Goal: Task Accomplishment & Management: Manage account settings

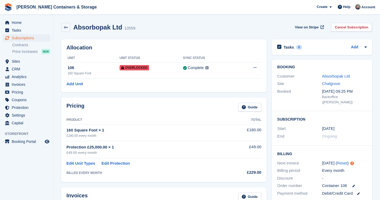
scroll to position [191, 0]
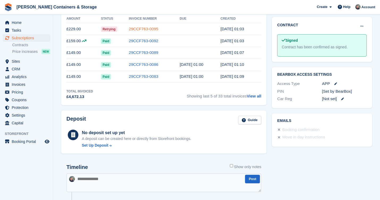
click at [138, 27] on link "29CCF763-0095" at bounding box center [143, 29] width 29 height 5
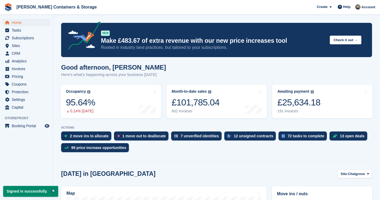
scroll to position [1, 0]
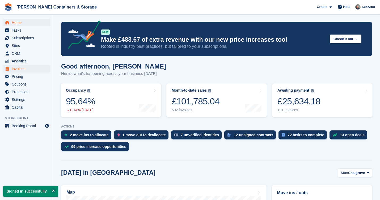
click at [32, 67] on span "Invoices" at bounding box center [28, 68] width 32 height 7
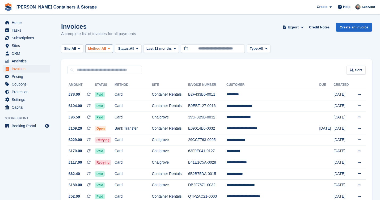
click at [106, 48] on span "All" at bounding box center [104, 48] width 5 height 5
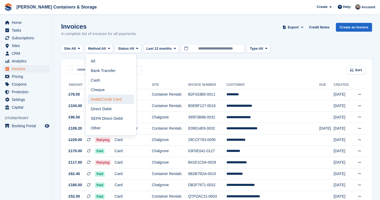
click at [120, 99] on link "Debit/Credit Card" at bounding box center [111, 100] width 46 height 10
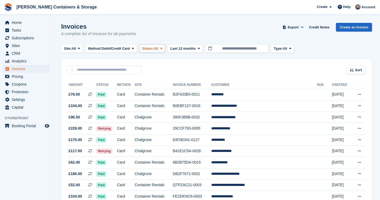
click at [154, 49] on span "Status:" at bounding box center [148, 48] width 12 height 5
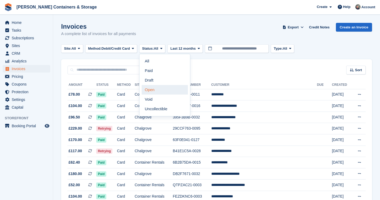
click at [170, 92] on link "Open" at bounding box center [165, 90] width 46 height 10
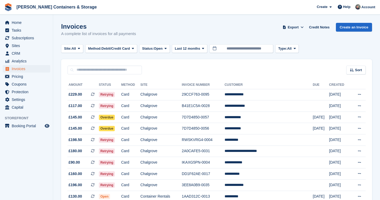
click at [170, 92] on td "Chalgrove" at bounding box center [160, 94] width 41 height 11
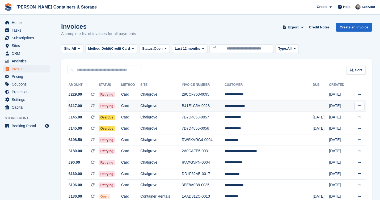
click at [181, 103] on td "Chalgrove" at bounding box center [160, 105] width 41 height 11
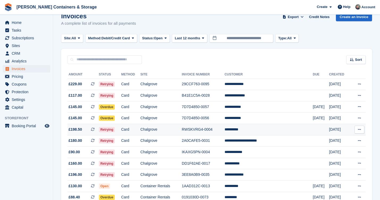
scroll to position [11, 0]
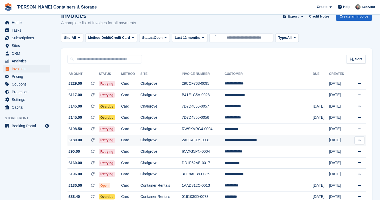
click at [182, 139] on td "Chalgrove" at bounding box center [160, 140] width 41 height 11
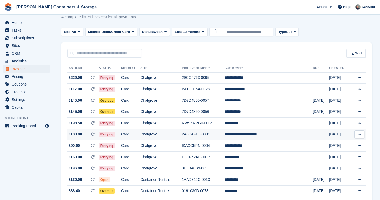
scroll to position [24, 0]
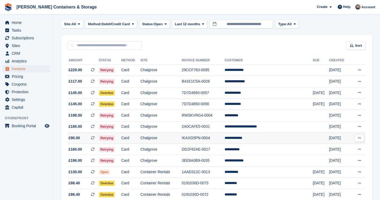
click at [140, 143] on td "Card" at bounding box center [130, 138] width 19 height 11
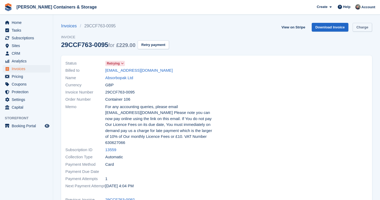
click at [365, 27] on link "Charge" at bounding box center [362, 27] width 19 height 9
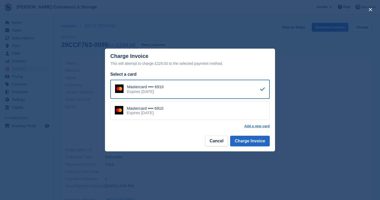
click at [210, 115] on div "Mastercard •••• 6910 Expires July 2029" at bounding box center [189, 111] width 159 height 19
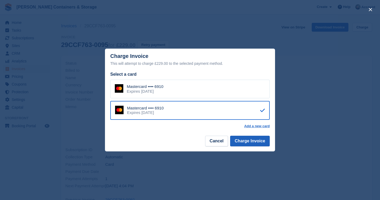
click at [252, 142] on button "Charge Invoice" at bounding box center [250, 141] width 40 height 11
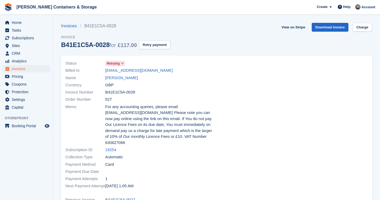
click at [357, 35] on div "Invoices B41E1C5A-0028 Invoice B41E1C5A-0028 for £117.00 Retry payment View on …" at bounding box center [216, 39] width 311 height 33
click at [358, 24] on link "Charge" at bounding box center [362, 27] width 19 height 9
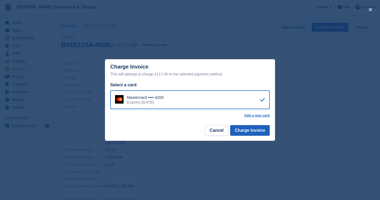
click at [245, 134] on button "Charge Invoice" at bounding box center [250, 130] width 40 height 11
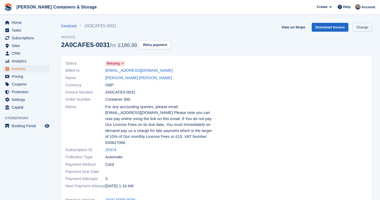
click at [361, 27] on link "Charge" at bounding box center [362, 27] width 19 height 9
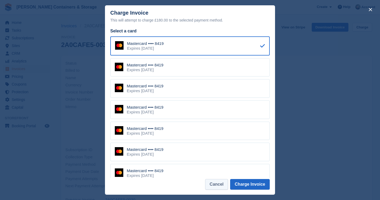
click at [217, 183] on button "Cancel" at bounding box center [216, 184] width 23 height 11
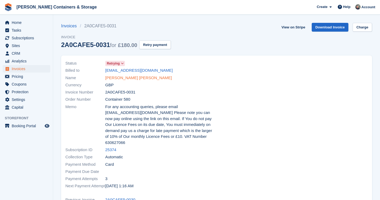
click at [126, 79] on link "Catherine Sett Mie Barry" at bounding box center [138, 78] width 67 height 6
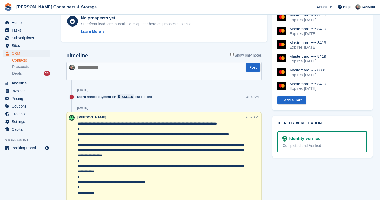
scroll to position [410, 0]
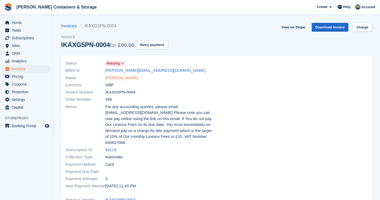
click at [120, 75] on link "[PERSON_NAME]" at bounding box center [121, 78] width 33 height 6
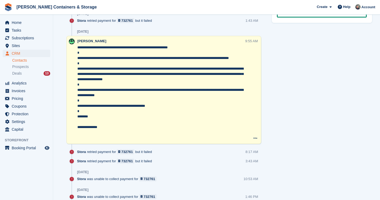
scroll to position [323, 0]
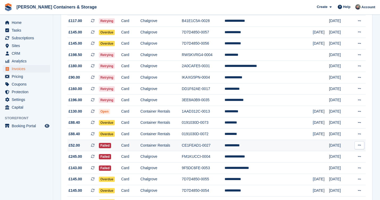
scroll to position [105, 0]
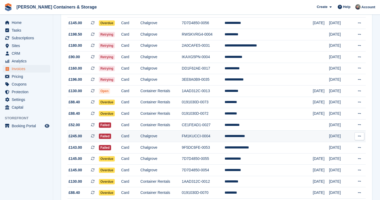
click at [121, 142] on td "Failed" at bounding box center [110, 136] width 22 height 11
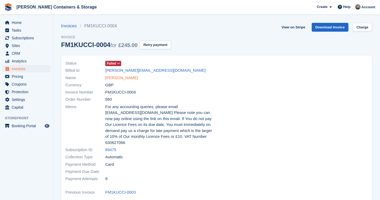
click at [126, 77] on link "[PERSON_NAME]" at bounding box center [121, 78] width 33 height 6
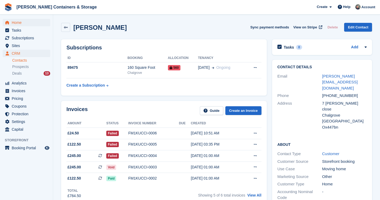
click at [24, 24] on span "Home" at bounding box center [28, 22] width 32 height 7
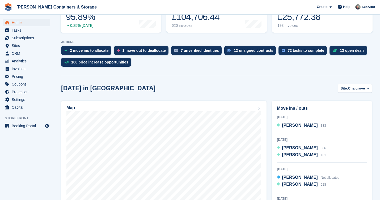
scroll to position [101, 0]
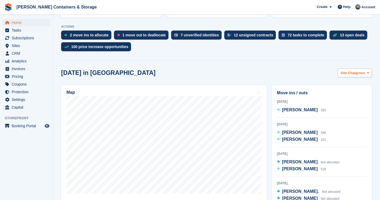
click at [362, 76] on button "Site: Chalgrove" at bounding box center [355, 73] width 35 height 9
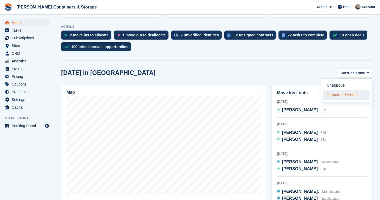
click at [356, 93] on link "Container Rentals" at bounding box center [346, 95] width 46 height 10
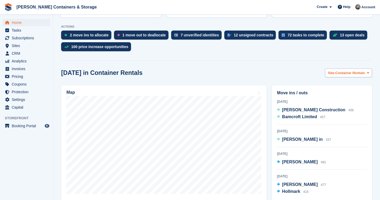
click at [346, 74] on span "Container Rentals" at bounding box center [349, 72] width 29 height 5
click at [343, 82] on link "Chalgrove" at bounding box center [346, 86] width 46 height 10
